Goal: Transaction & Acquisition: Book appointment/travel/reservation

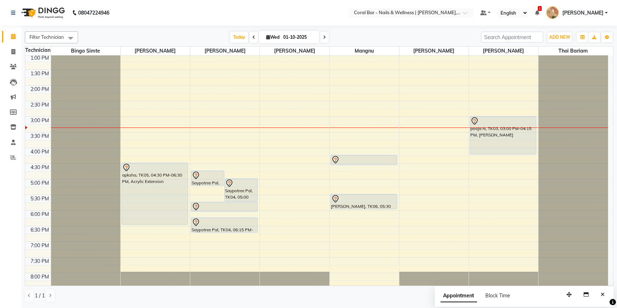
scroll to position [96, 0]
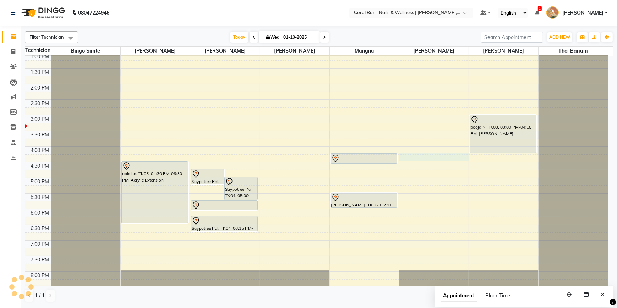
click at [404, 156] on div "10:00 AM 10:30 AM 11:00 AM 11:30 AM 12:00 PM 12:30 PM 1:00 PM 1:30 PM 2:00 PM 2…" at bounding box center [316, 146] width 583 height 374
select select "66409"
select select "tentative"
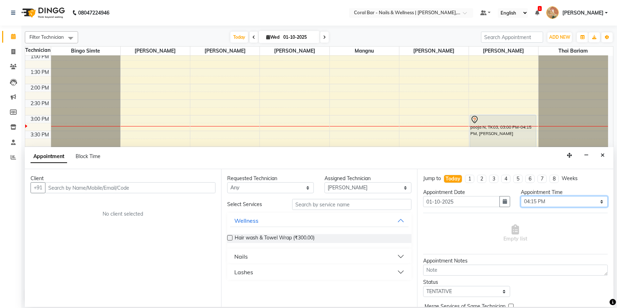
click at [570, 202] on select "Select 11:00 AM 11:15 AM 11:30 AM 11:45 AM 12:00 PM 12:15 PM 12:30 PM 12:45 PM …" at bounding box center [563, 201] width 87 height 11
select select "945"
click at [520, 196] on select "Select 11:00 AM 11:15 AM 11:30 AM 11:45 AM 12:00 PM 12:15 PM 12:30 PM 12:45 PM …" at bounding box center [563, 201] width 87 height 11
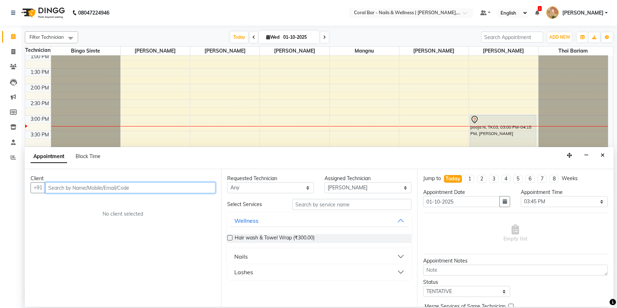
drag, startPoint x: 144, startPoint y: 188, endPoint x: 139, endPoint y: 187, distance: 5.0
click at [144, 187] on input "text" at bounding box center [130, 187] width 170 height 11
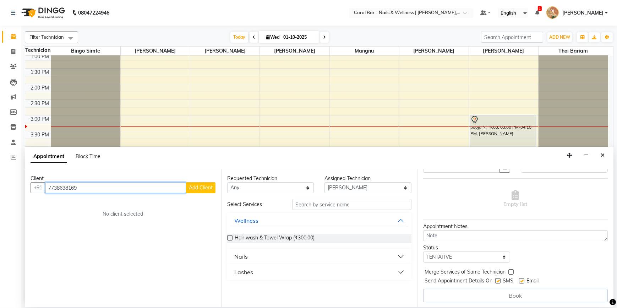
scroll to position [35, 0]
type input "7738638169"
click at [204, 186] on span "Add Client" at bounding box center [201, 187] width 24 height 6
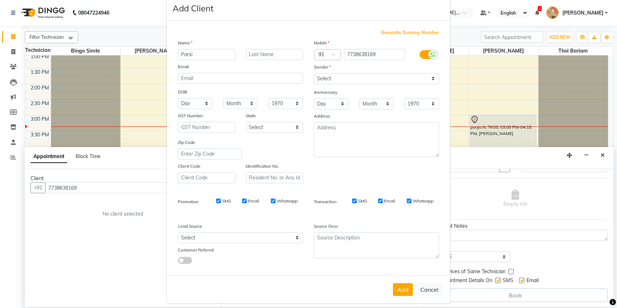
scroll to position [22, 0]
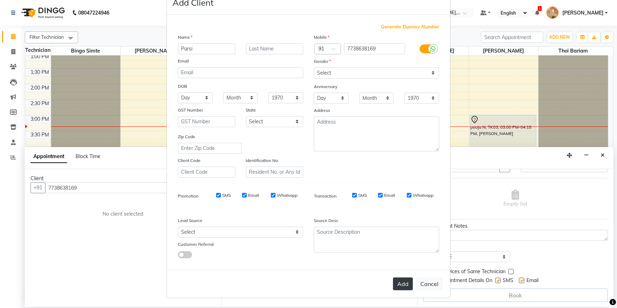
type input "Parsi"
click at [399, 278] on button "Add" at bounding box center [403, 283] width 20 height 13
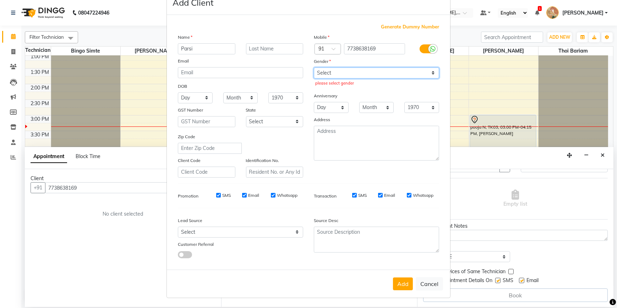
click at [344, 74] on select "Select [DEMOGRAPHIC_DATA] [DEMOGRAPHIC_DATA] Other Prefer Not To Say" at bounding box center [376, 72] width 125 height 11
select select "[DEMOGRAPHIC_DATA]"
click at [314, 67] on select "Select [DEMOGRAPHIC_DATA] [DEMOGRAPHIC_DATA] Other Prefer Not To Say" at bounding box center [376, 72] width 125 height 11
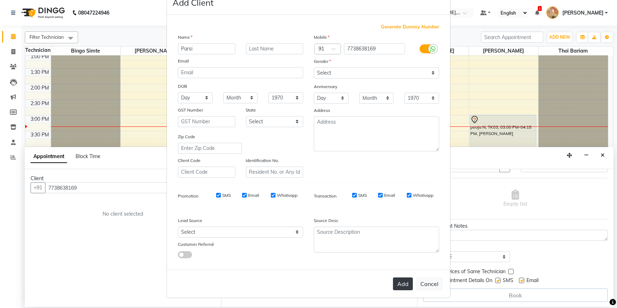
click at [399, 287] on button "Add" at bounding box center [403, 283] width 20 height 13
select select
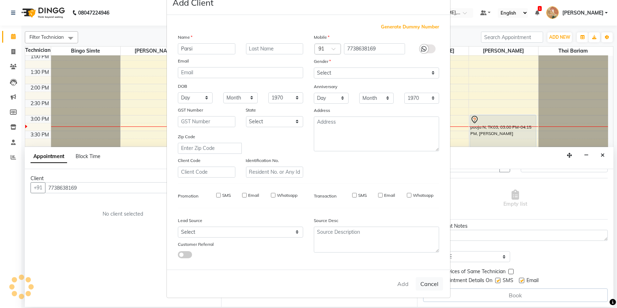
select select
checkbox input "false"
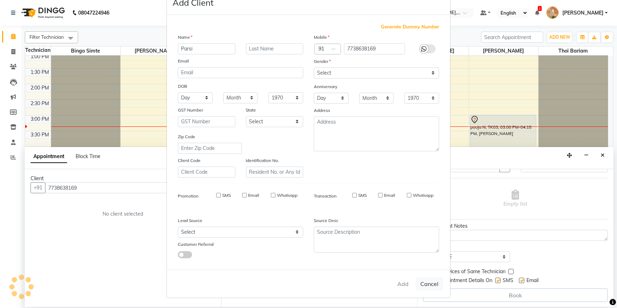
checkbox input "false"
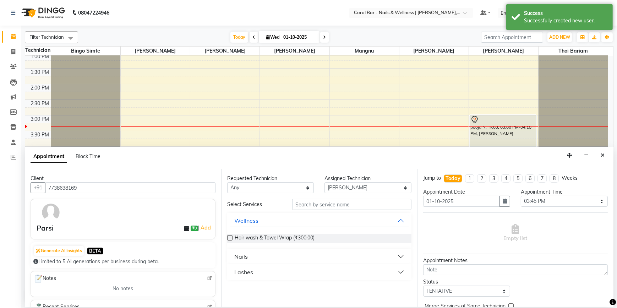
scroll to position [0, 0]
click at [337, 203] on input "text" at bounding box center [351, 204] width 119 height 11
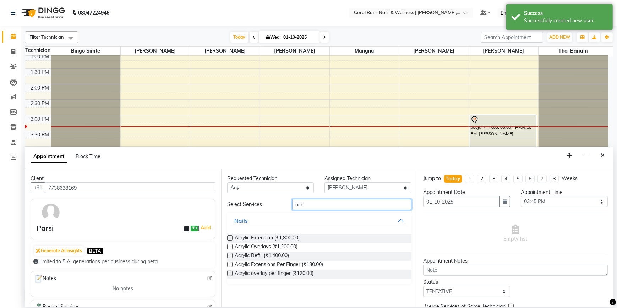
type input "acr"
click at [226, 240] on div "Requested Technician Any Bingo Simte [PERSON_NAME] [PERSON_NAME] Mangnu [PERSON…" at bounding box center [319, 238] width 196 height 138
click at [229, 238] on label at bounding box center [229, 237] width 5 height 5
click at [229, 238] on input "checkbox" at bounding box center [229, 238] width 5 height 5
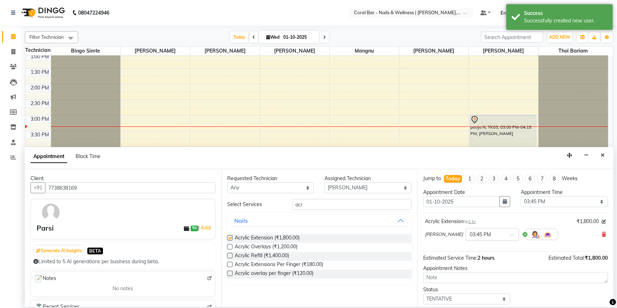
checkbox input "false"
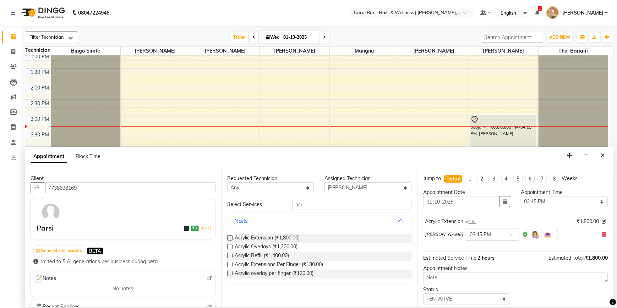
scroll to position [42, 0]
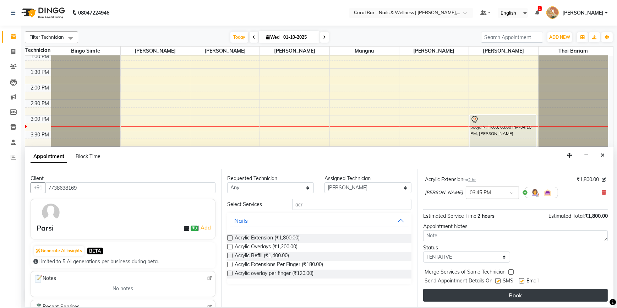
click at [517, 293] on button "Book" at bounding box center [515, 294] width 184 height 13
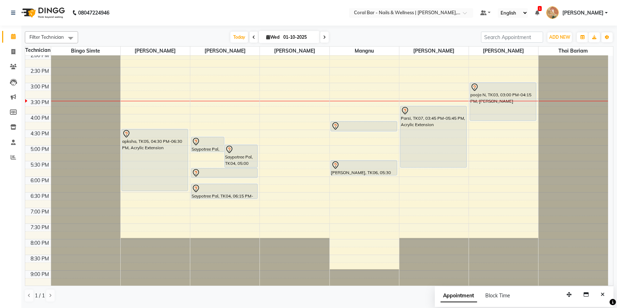
scroll to position [96, 0]
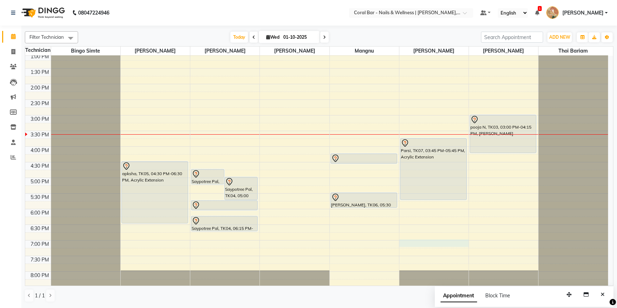
click at [416, 242] on div "10:00 AM 10:30 AM 11:00 AM 11:30 AM 12:00 PM 12:30 PM 1:00 PM 1:30 PM 2:00 PM 2…" at bounding box center [316, 146] width 583 height 374
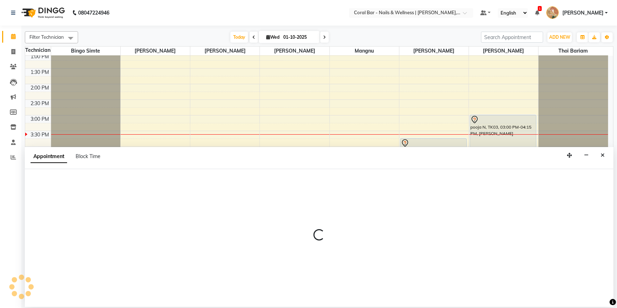
select select "66409"
select select "1140"
select select "tentative"
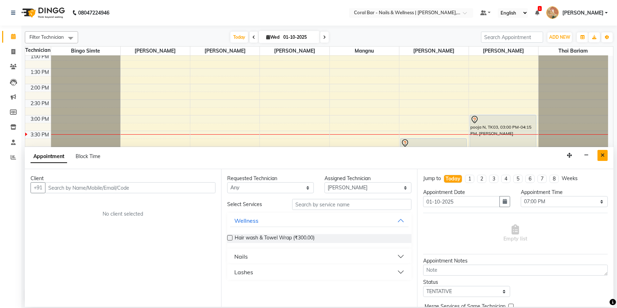
click at [604, 157] on button "Close" at bounding box center [602, 155] width 10 height 11
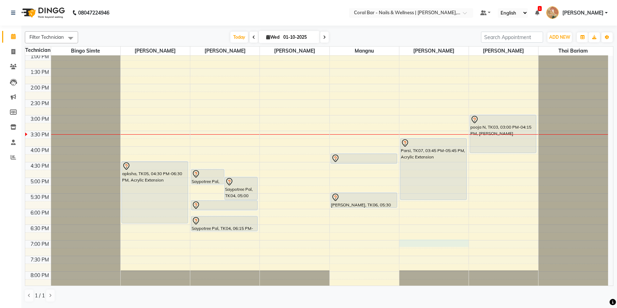
click at [408, 239] on div "10:00 AM 10:30 AM 11:00 AM 11:30 AM 12:00 PM 12:30 PM 1:00 PM 1:30 PM 2:00 PM 2…" at bounding box center [316, 146] width 583 height 374
select select "66409"
select select "tentative"
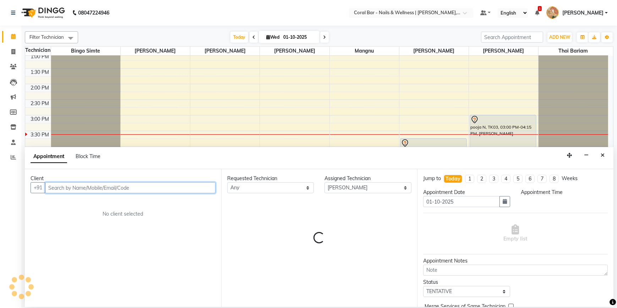
select select "1140"
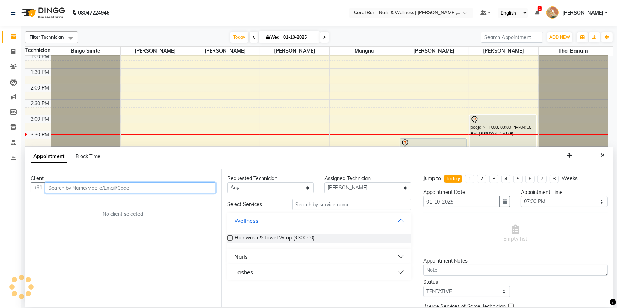
drag, startPoint x: 131, startPoint y: 186, endPoint x: 124, endPoint y: 190, distance: 7.8
click at [124, 190] on input "text" at bounding box center [130, 187] width 170 height 11
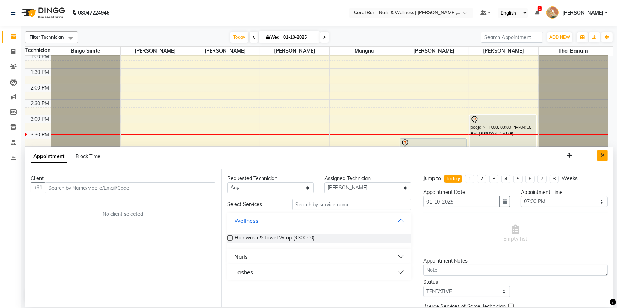
click at [604, 156] on button "Close" at bounding box center [602, 155] width 10 height 11
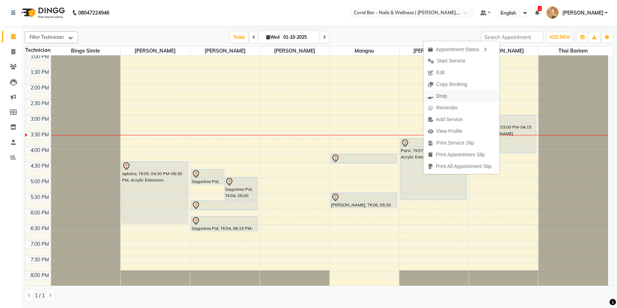
click at [456, 95] on button "Drop" at bounding box center [461, 96] width 76 height 12
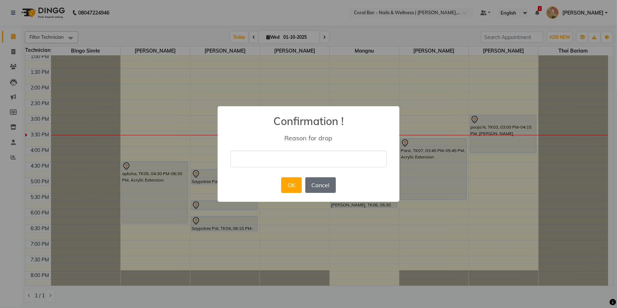
click at [318, 183] on button "Cancel" at bounding box center [320, 185] width 31 height 16
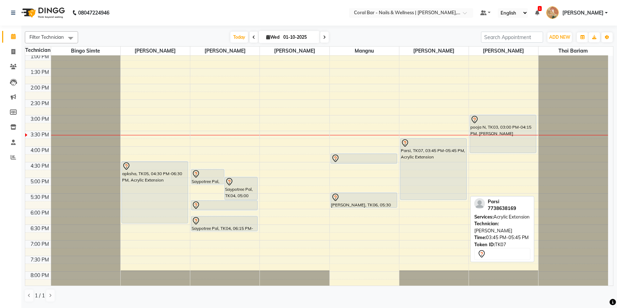
click at [429, 165] on div "Parsi, TK07, 03:45 PM-05:45 PM, Acrylic Extension" at bounding box center [433, 168] width 66 height 61
select select "7"
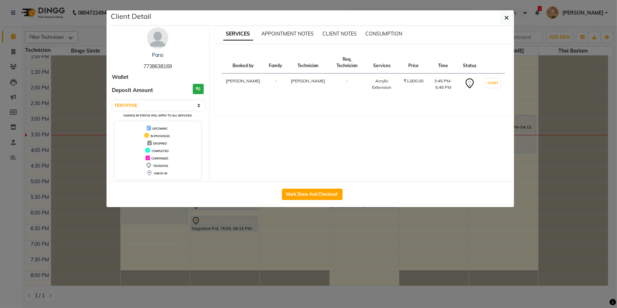
drag, startPoint x: 332, startPoint y: 249, endPoint x: 343, endPoint y: 235, distance: 18.2
click at [337, 245] on ngb-modal-window "Client Detail Parsi 7738638169 Wallet Deposit Amount ₹0 Select IN SERVICE CONFI…" at bounding box center [308, 154] width 617 height 308
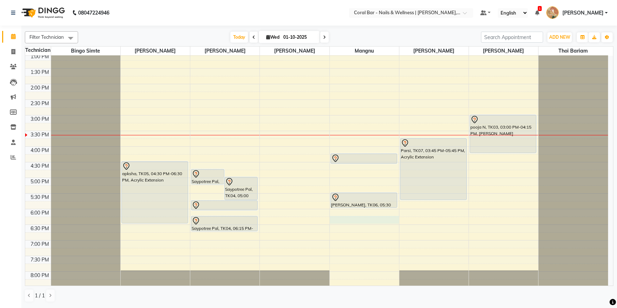
drag, startPoint x: 395, startPoint y: 175, endPoint x: 383, endPoint y: 216, distance: 42.9
click at [383, 216] on div "10:00 AM 10:30 AM 11:00 AM 11:30 AM 12:00 PM 12:30 PM 1:00 PM 1:30 PM 2:00 PM 2…" at bounding box center [316, 146] width 583 height 374
select select "77161"
select select "1095"
select select "tentative"
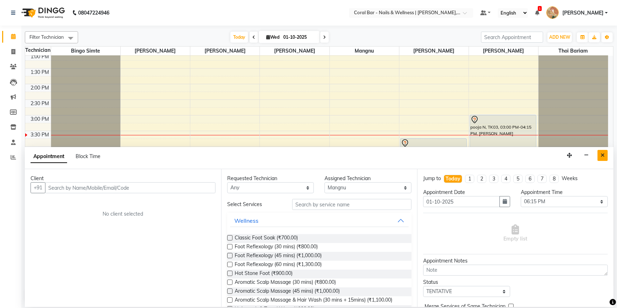
drag, startPoint x: 383, startPoint y: 216, endPoint x: 601, endPoint y: 155, distance: 227.1
click at [601, 155] on icon "Close" at bounding box center [602, 155] width 4 height 5
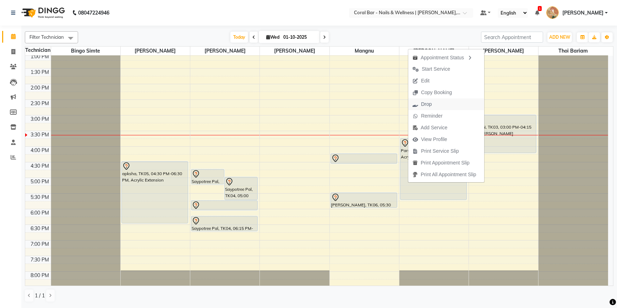
click at [432, 105] on span "Drop" at bounding box center [422, 104] width 28 height 12
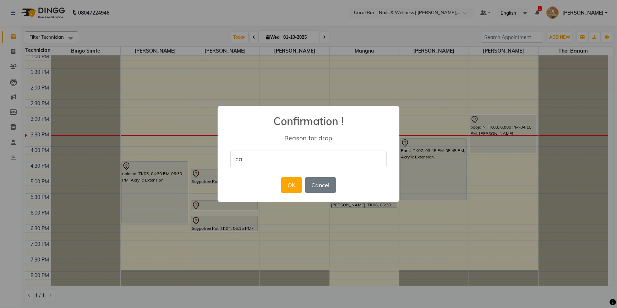
type input "Cancelled"
click at [291, 188] on button "OK" at bounding box center [291, 185] width 20 height 16
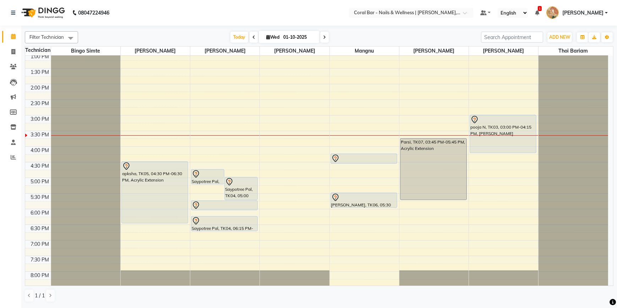
click at [415, 211] on div "10:00 AM 10:30 AM 11:00 AM 11:30 AM 12:00 PM 12:30 PM 1:00 PM 1:30 PM 2:00 PM 2…" at bounding box center [316, 146] width 583 height 374
select select "66409"
select select "tentative"
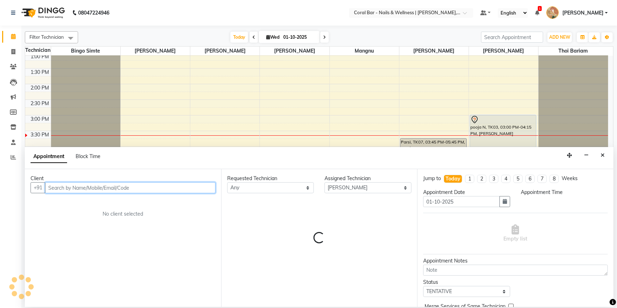
select select "1080"
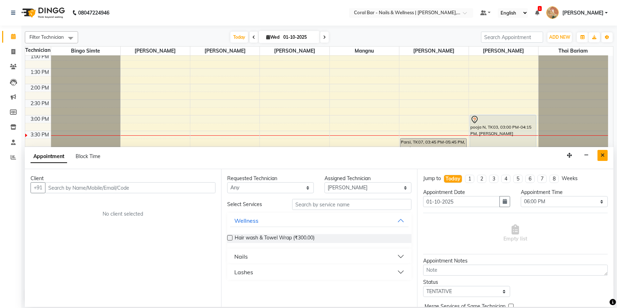
click at [603, 153] on button "Close" at bounding box center [602, 155] width 10 height 11
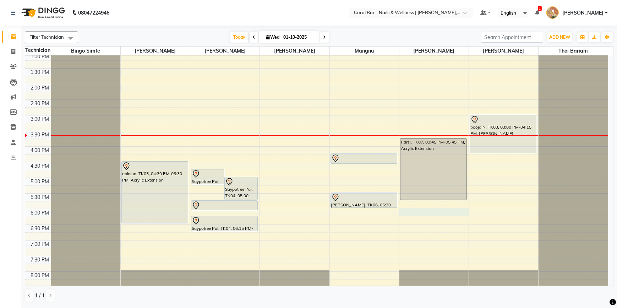
click at [413, 209] on div "10:00 AM 10:30 AM 11:00 AM 11:30 AM 12:00 PM 12:30 PM 1:00 PM 1:30 PM 2:00 PM 2…" at bounding box center [316, 146] width 583 height 374
select select "66409"
select select "1080"
select select "tentative"
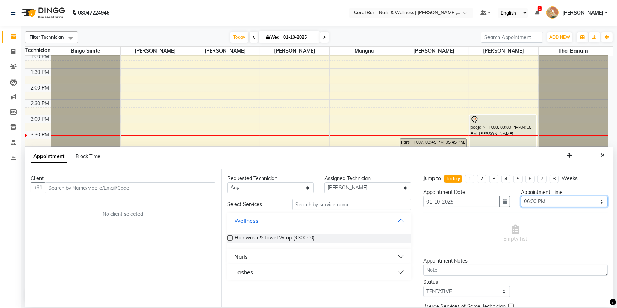
click at [544, 202] on select "Select 11:00 AM 11:15 AM 11:30 AM 11:45 AM 12:00 PM 12:15 PM 12:30 PM 12:45 PM …" at bounding box center [563, 201] width 87 height 11
select select "1095"
click at [520, 196] on select "Select 11:00 AM 11:15 AM 11:30 AM 11:45 AM 12:00 PM 12:15 PM 12:30 PM 12:45 PM …" at bounding box center [563, 201] width 87 height 11
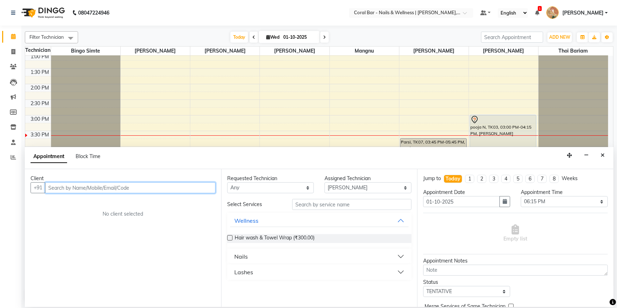
click at [171, 188] on input "text" at bounding box center [130, 187] width 170 height 11
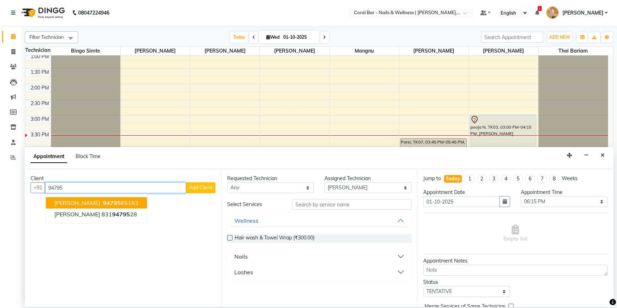
click at [101, 200] on ngb-highlight "94795 65163" at bounding box center [119, 202] width 37 height 7
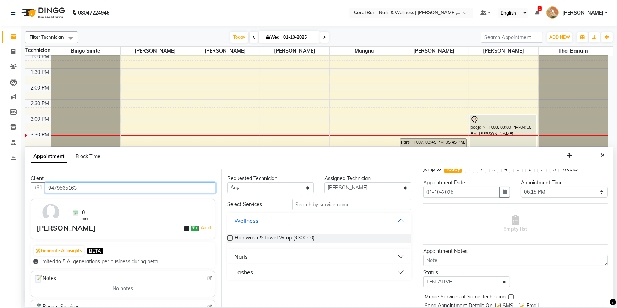
scroll to position [3, 0]
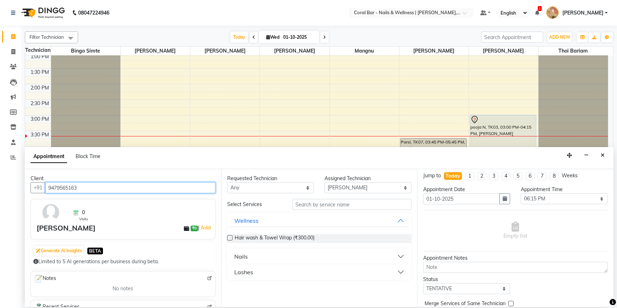
type input "9479565163"
click at [381, 255] on button "Nails" at bounding box center [319, 256] width 179 height 13
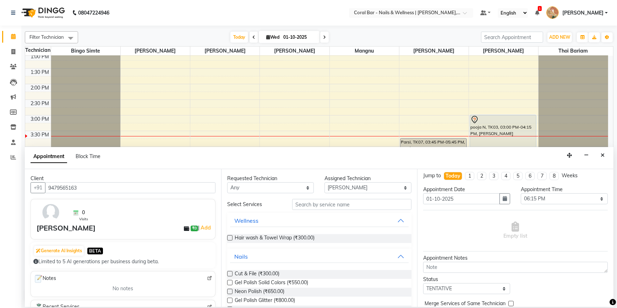
click at [228, 283] on label at bounding box center [229, 282] width 5 height 5
click at [228, 283] on input "checkbox" at bounding box center [229, 283] width 5 height 5
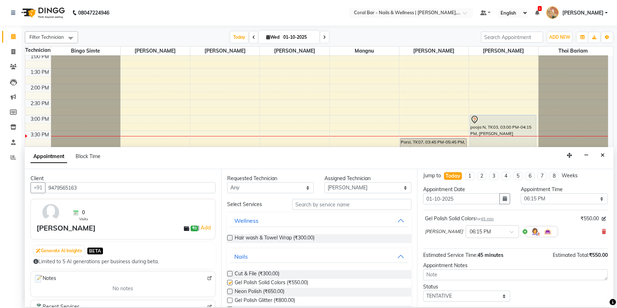
checkbox input "false"
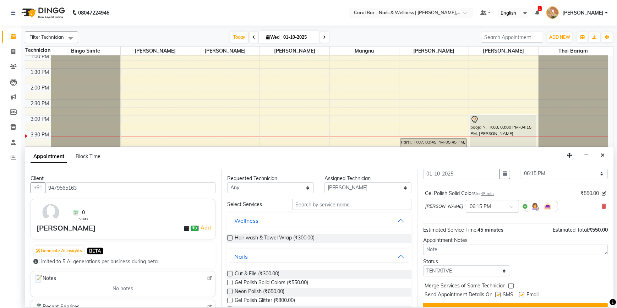
scroll to position [42, 0]
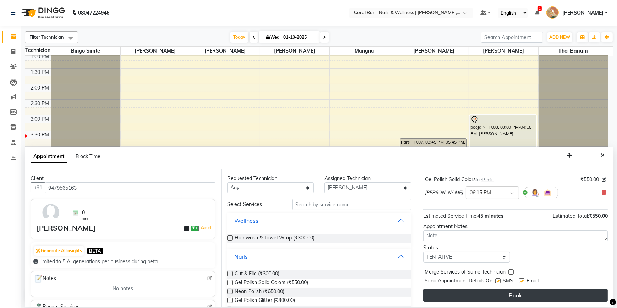
click at [529, 293] on button "Book" at bounding box center [515, 294] width 184 height 13
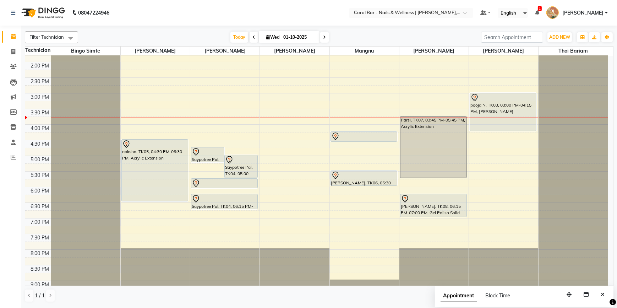
scroll to position [110, 0]
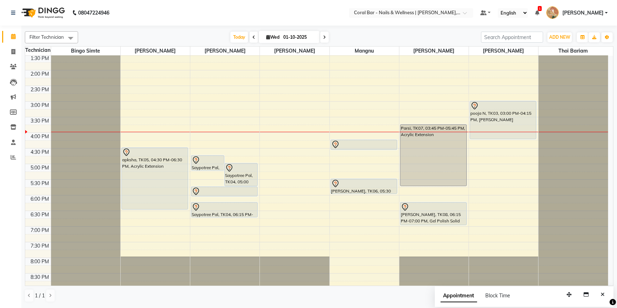
click at [476, 173] on div "10:00 AM 10:30 AM 11:00 AM 11:30 AM 12:00 PM 12:30 PM 1:00 PM 1:30 PM 2:00 PM 2…" at bounding box center [316, 132] width 583 height 374
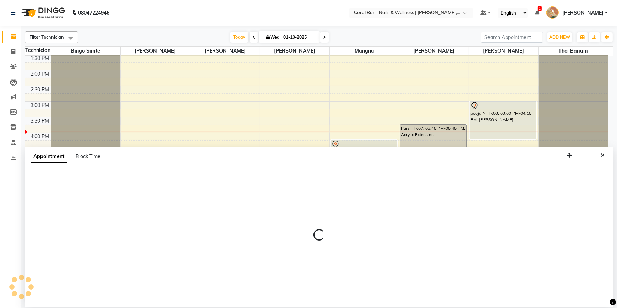
select select "67233"
select select "1035"
select select "tentative"
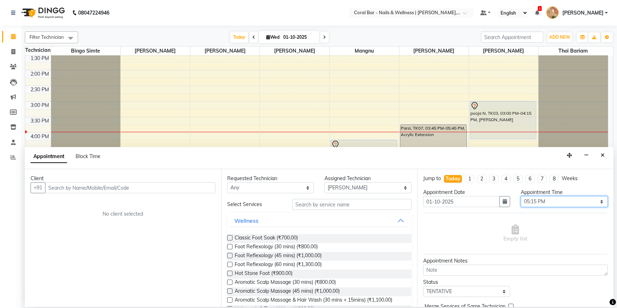
click at [568, 202] on select "Select 11:00 AM 11:15 AM 11:30 AM 11:45 AM 12:00 PM 12:15 PM 12:30 PM 12:45 PM …" at bounding box center [563, 201] width 87 height 11
select select "1110"
click at [520, 196] on select "Select 11:00 AM 11:15 AM 11:30 AM 11:45 AM 12:00 PM 12:15 PM 12:30 PM 12:45 PM …" at bounding box center [563, 201] width 87 height 11
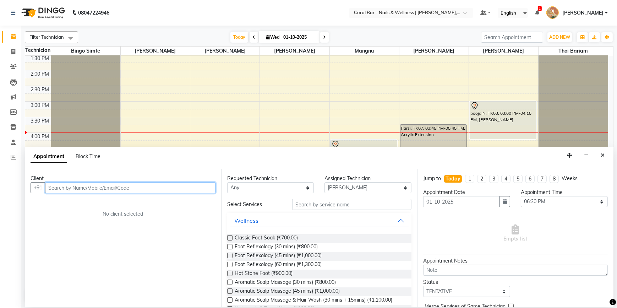
drag, startPoint x: 130, startPoint y: 188, endPoint x: 126, endPoint y: 188, distance: 4.3
click at [127, 188] on input "text" at bounding box center [130, 187] width 170 height 11
click at [65, 188] on input "835585093" at bounding box center [115, 187] width 141 height 11
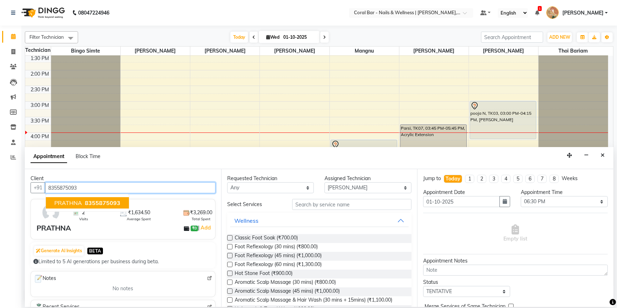
click at [107, 202] on span "8355875093" at bounding box center [102, 202] width 35 height 7
type input "8355875093"
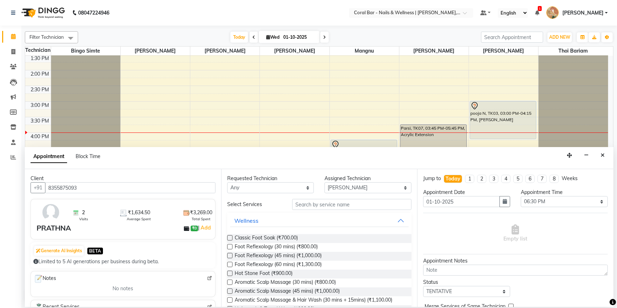
click at [230, 256] on label at bounding box center [229, 255] width 5 height 5
click at [230, 256] on input "checkbox" at bounding box center [229, 256] width 5 height 5
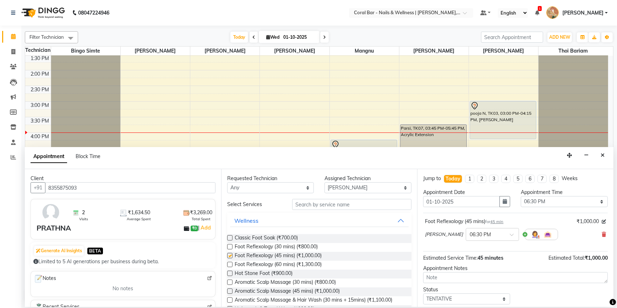
checkbox input "false"
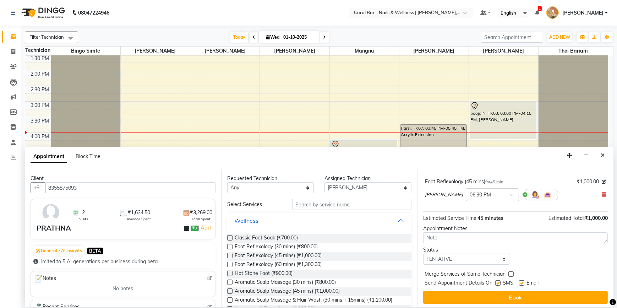
scroll to position [42, 0]
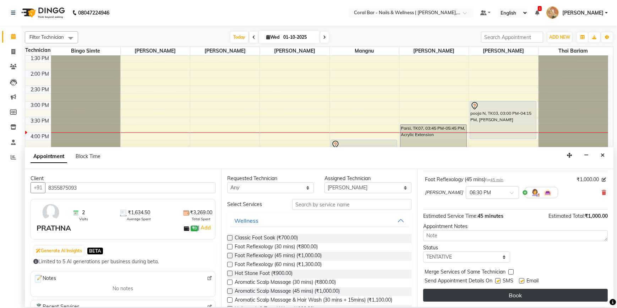
click at [477, 292] on button "Book" at bounding box center [515, 294] width 184 height 13
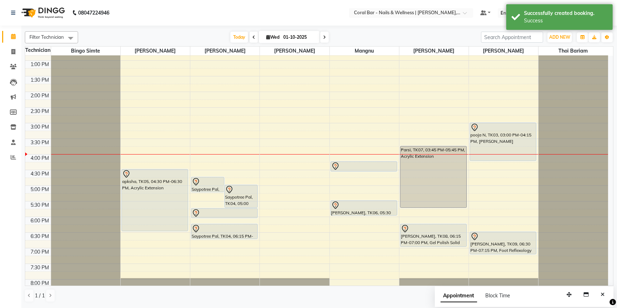
scroll to position [46, 0]
